Goal: Task Accomplishment & Management: Use online tool/utility

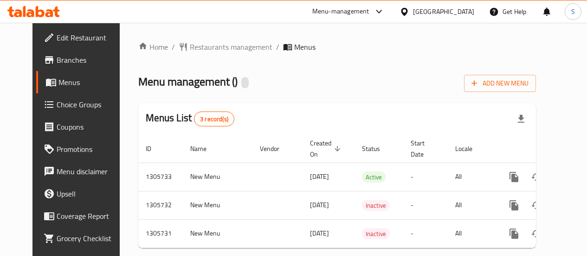
scroll to position [24, 0]
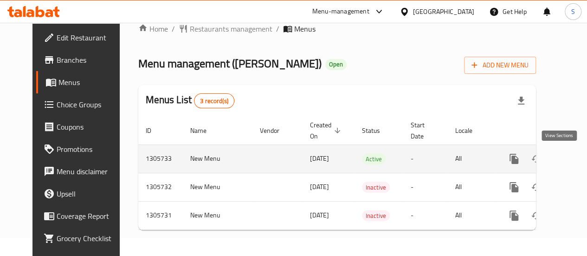
click at [575, 153] on icon "enhanced table" at bounding box center [580, 158] width 11 height 11
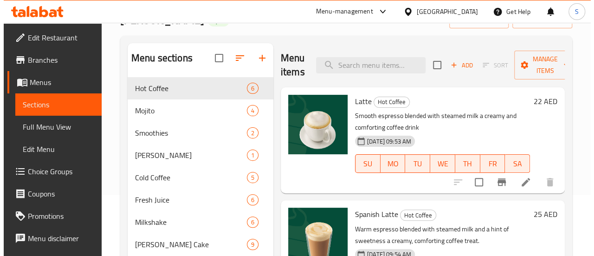
scroll to position [46, 0]
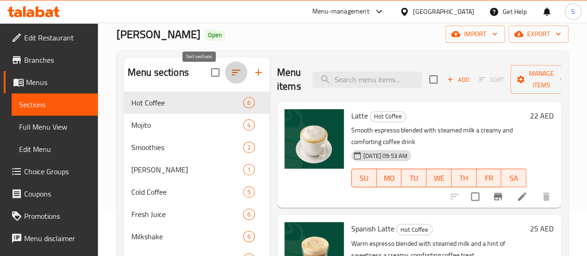
click at [231, 78] on icon "button" at bounding box center [236, 72] width 11 height 11
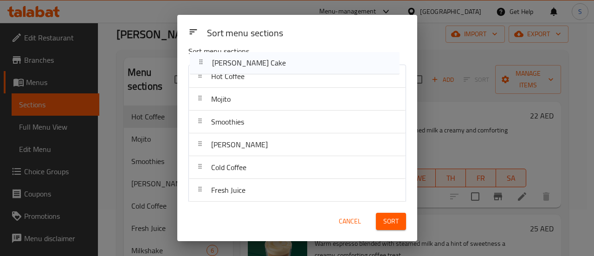
scroll to position [0, 0]
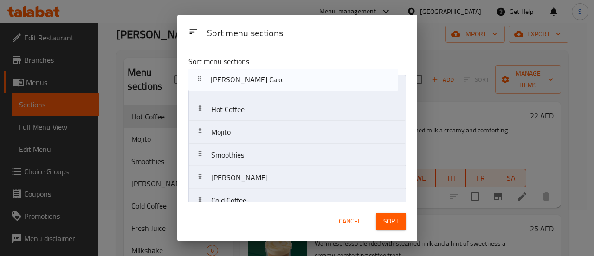
drag, startPoint x: 202, startPoint y: 78, endPoint x: 207, endPoint y: 77, distance: 5.2
click at [204, 80] on nav "Hot Coffee Mojito Smoothies [PERSON_NAME] Cold Coffee Fresh Juice Milkshake [PE…" at bounding box center [297, 223] width 218 height 296
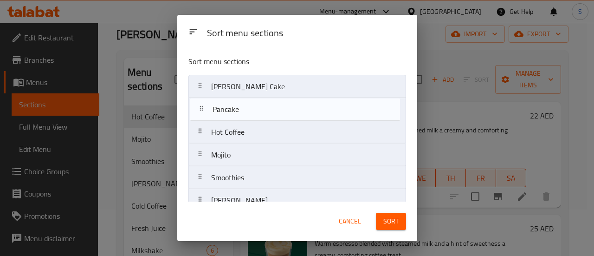
drag, startPoint x: 200, startPoint y: 142, endPoint x: 202, endPoint y: 108, distance: 33.9
click at [202, 108] on nav "[PERSON_NAME] Chimney Cake Hot Coffee Mojito Smoothies [PERSON_NAME] Cold Coffe…" at bounding box center [297, 223] width 218 height 296
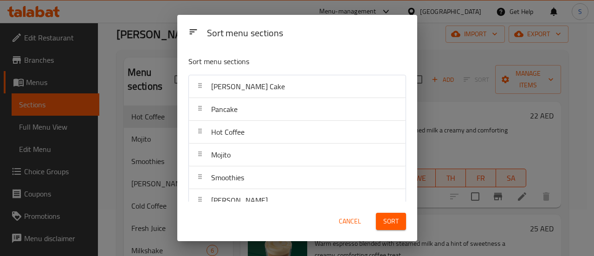
scroll to position [46, 0]
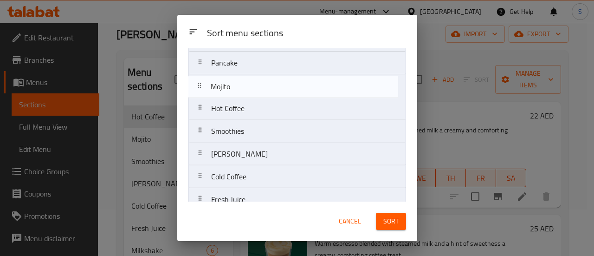
drag, startPoint x: 202, startPoint y: 111, endPoint x: 203, endPoint y: 87, distance: 23.7
click at [203, 87] on nav "[PERSON_NAME] Chimney Cake Pancake Hot Coffee Mojito Smoothies [PERSON_NAME] Co…" at bounding box center [297, 176] width 218 height 296
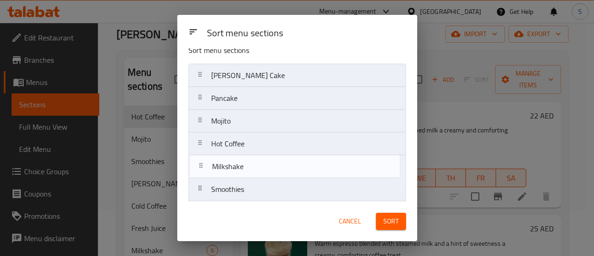
scroll to position [12, 0]
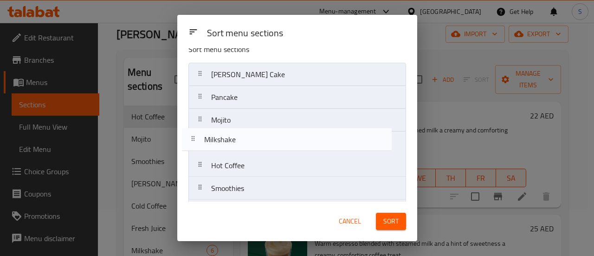
drag, startPoint x: 203, startPoint y: 148, endPoint x: 197, endPoint y: 142, distance: 8.6
click at [197, 142] on nav "[PERSON_NAME] Chimney Cake Pancake Mojito Hot Coffee Smoothies [PERSON_NAME] Co…" at bounding box center [297, 211] width 218 height 296
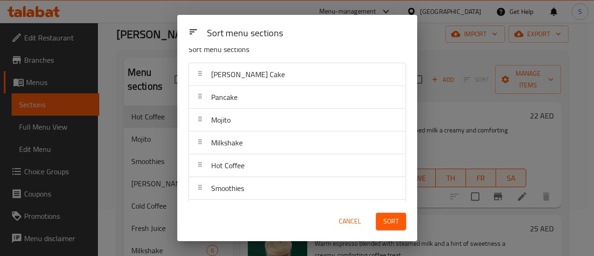
scroll to position [58, 0]
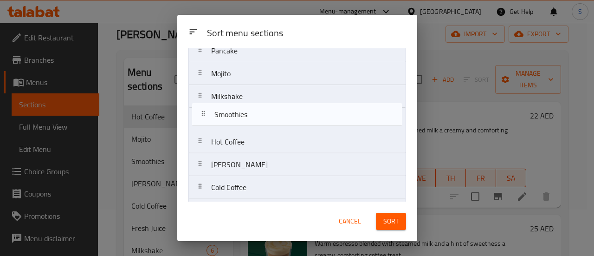
drag, startPoint x: 201, startPoint y: 142, endPoint x: 206, endPoint y: 114, distance: 28.7
click at [206, 114] on nav "[PERSON_NAME] Chimney Cake Pancake Mojito Milkshake Hot Coffee Smoothies [PERSO…" at bounding box center [297, 164] width 218 height 296
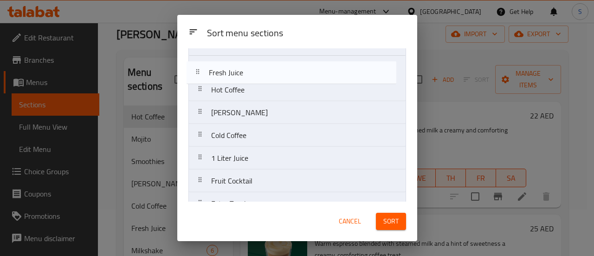
scroll to position [91, 0]
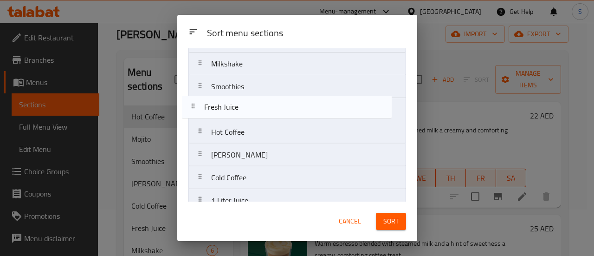
drag, startPoint x: 206, startPoint y: 120, endPoint x: 200, endPoint y: 108, distance: 13.7
click at [200, 108] on nav "[PERSON_NAME] Chimney Cake Pancake Mojito Milkshake Smoothies Hot Coffee [PERSO…" at bounding box center [297, 132] width 218 height 296
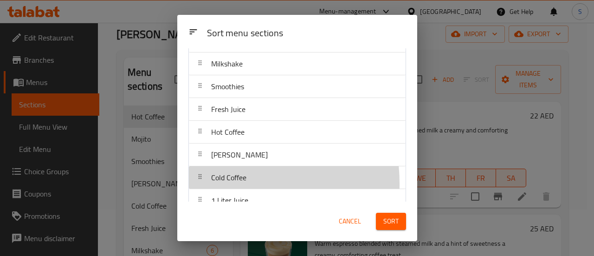
scroll to position [95, 0]
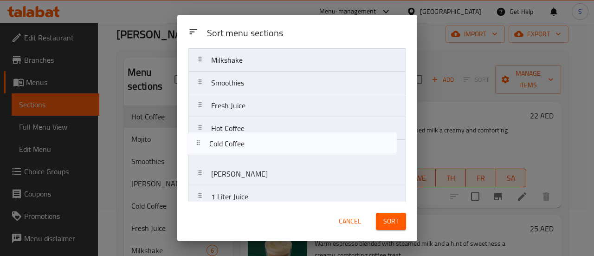
drag, startPoint x: 206, startPoint y: 182, endPoint x: 205, endPoint y: 146, distance: 36.2
click at [205, 146] on nav "[PERSON_NAME] Chimney Cake Pancake Mojito Milkshake Smoothies Fresh Juice Hot C…" at bounding box center [297, 128] width 218 height 296
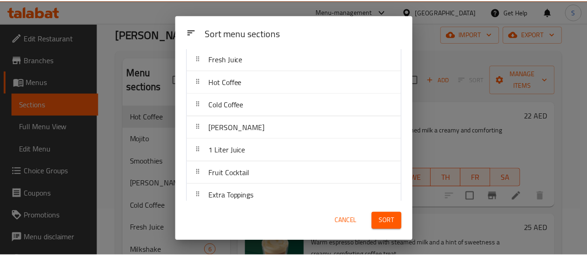
scroll to position [171, 0]
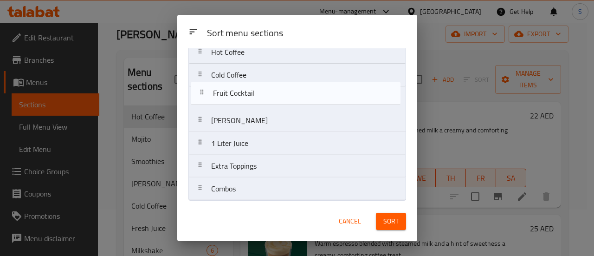
drag, startPoint x: 200, startPoint y: 147, endPoint x: 203, endPoint y: 97, distance: 50.2
click at [203, 97] on nav "[PERSON_NAME] Chimney Cake Pancake Mojito Milkshake Smoothies Fresh Juice Hot C…" at bounding box center [297, 52] width 218 height 296
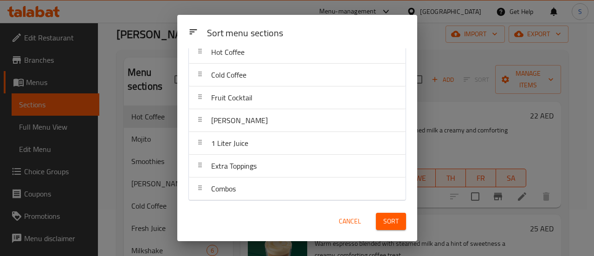
click at [383, 224] on span "Sort" at bounding box center [390, 221] width 15 height 12
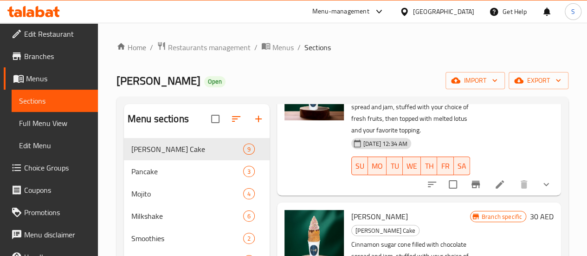
scroll to position [0, 0]
